Goal: Find specific page/section: Find specific page/section

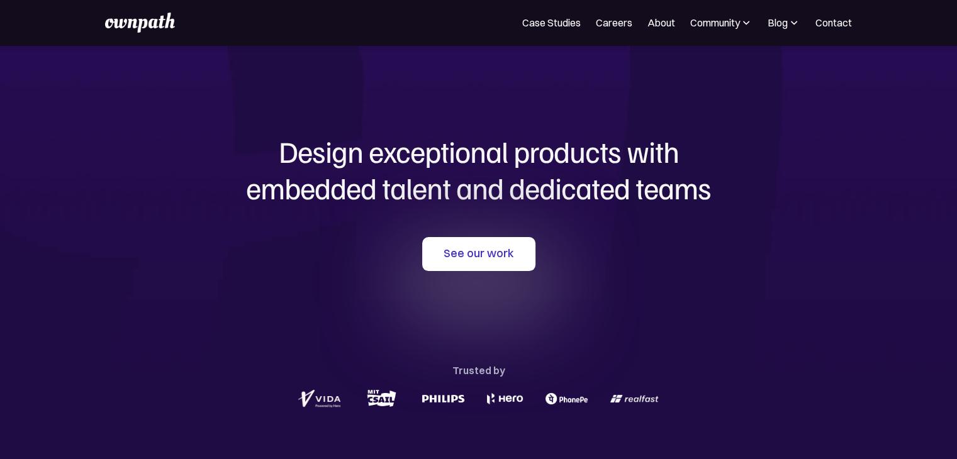
click at [943, 126] on section "Design exceptional products with embedded talent and dedicated teams with us Se…" at bounding box center [478, 272] width 957 height 454
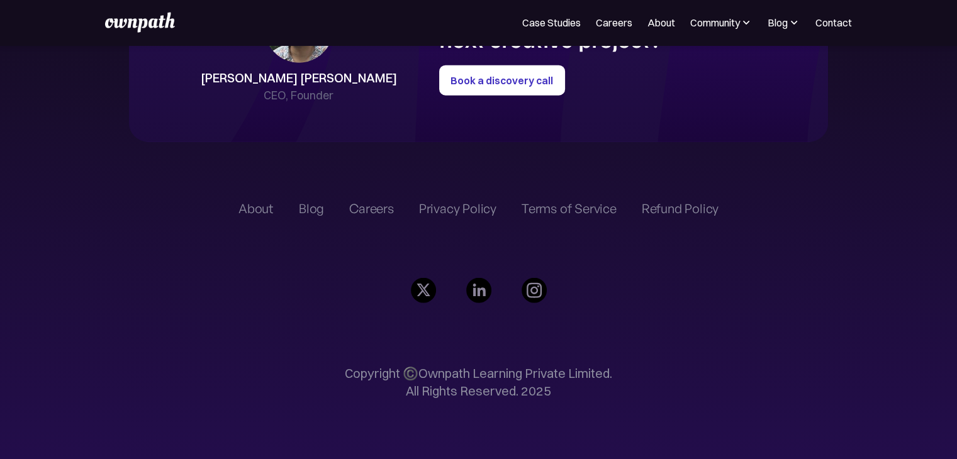
scroll to position [2976, 0]
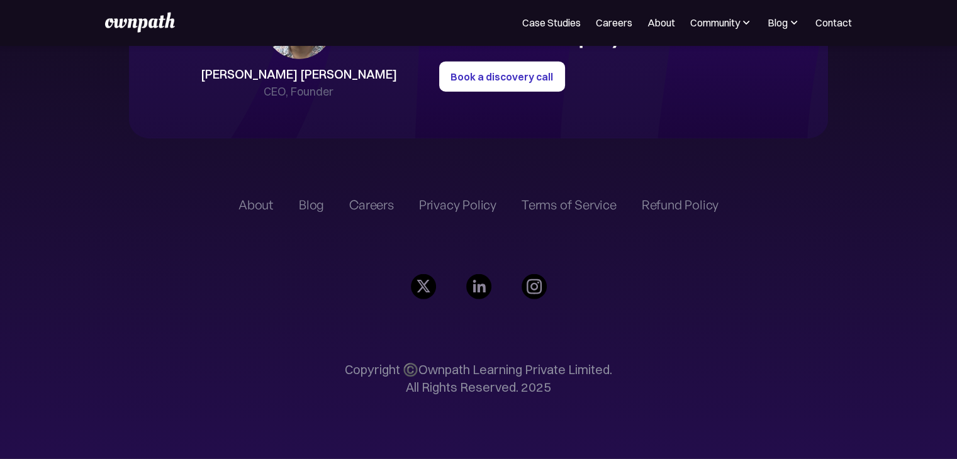
click at [378, 206] on div "Careers" at bounding box center [371, 205] width 45 height 15
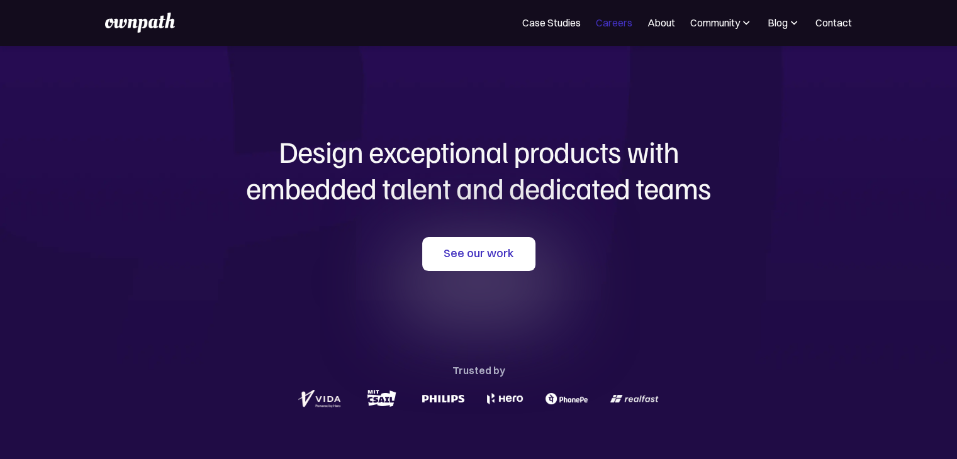
click at [609, 18] on link "Careers" at bounding box center [614, 22] width 37 height 15
